Goal: Information Seeking & Learning: Learn about a topic

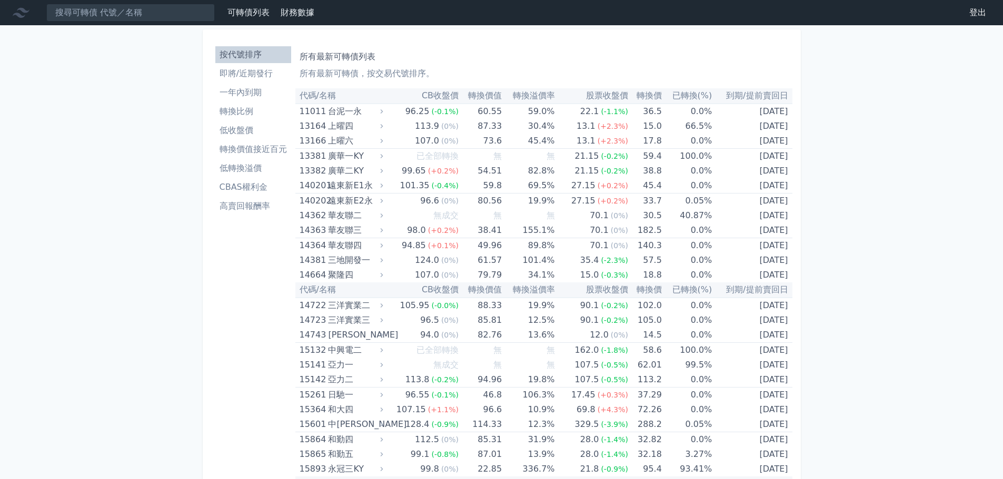
scroll to position [3591, 0]
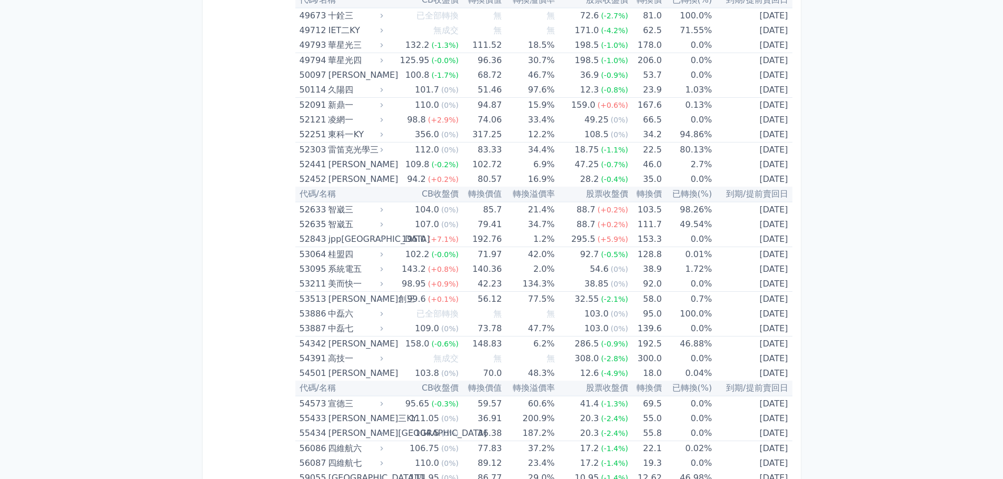
scroll to position [3591, 0]
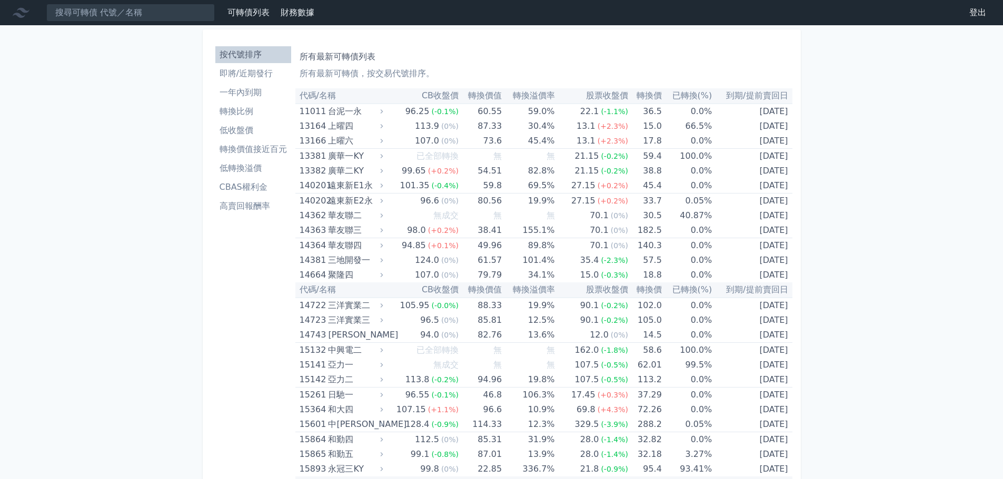
scroll to position [933, 0]
